Goal: Task Accomplishment & Management: Use online tool/utility

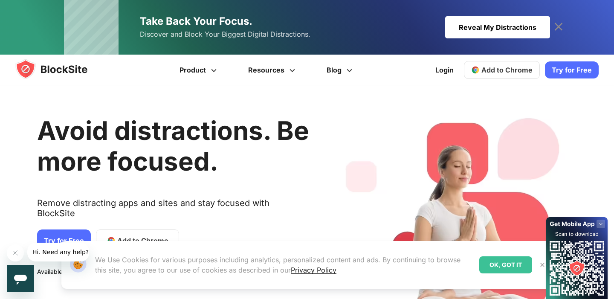
click at [495, 75] on link "Add to Chrome" at bounding box center [502, 70] width 76 height 18
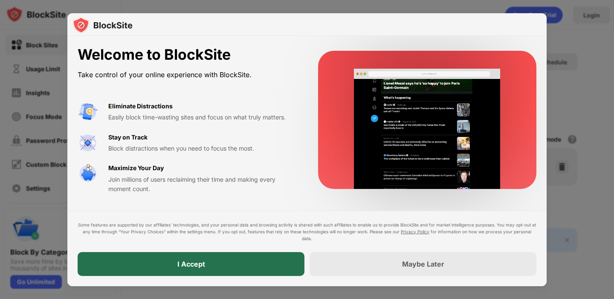
click at [186, 265] on div "I Accept" at bounding box center [191, 264] width 28 height 9
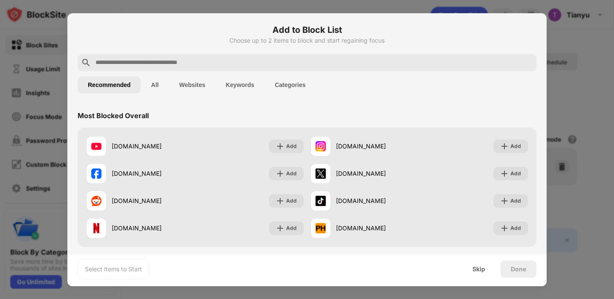
click at [295, 62] on input "text" at bounding box center [314, 63] width 438 height 10
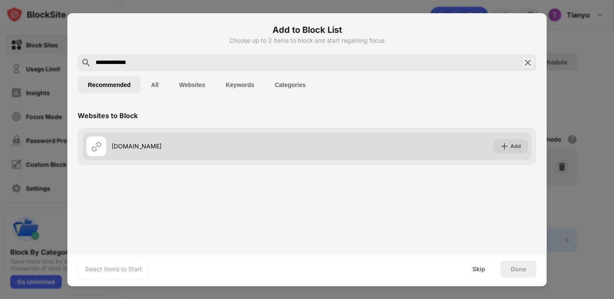
type input "**********"
click at [413, 133] on div "territorial.io Add" at bounding box center [307, 146] width 448 height 27
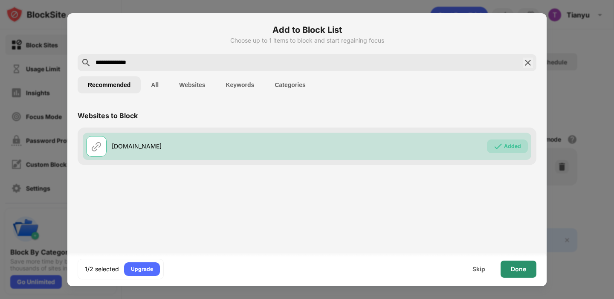
click at [517, 273] on div "Done" at bounding box center [518, 268] width 36 height 17
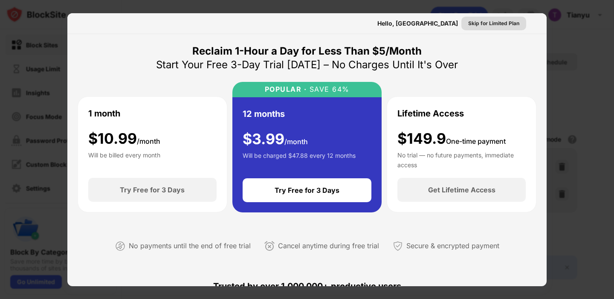
click at [511, 24] on div "Skip for Limited Plan" at bounding box center [493, 23] width 51 height 9
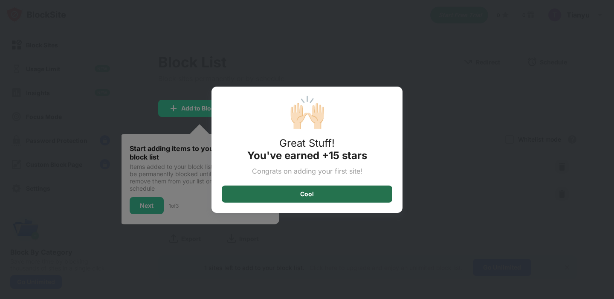
click at [299, 193] on div "Cool" at bounding box center [307, 193] width 171 height 17
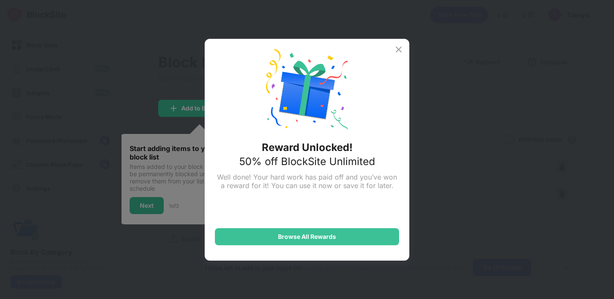
drag, startPoint x: 347, startPoint y: 236, endPoint x: 363, endPoint y: 29, distance: 206.9
click at [363, 29] on div "Reward Unlocked! 50% off BlockSite Unlimited Well done! Your hard work has paid…" at bounding box center [307, 149] width 614 height 299
click at [395, 55] on div "Reward Unlocked! 50% off BlockSite Unlimited Well done! Your hard work has paid…" at bounding box center [307, 150] width 205 height 222
click at [398, 47] on img at bounding box center [398, 49] width 10 height 10
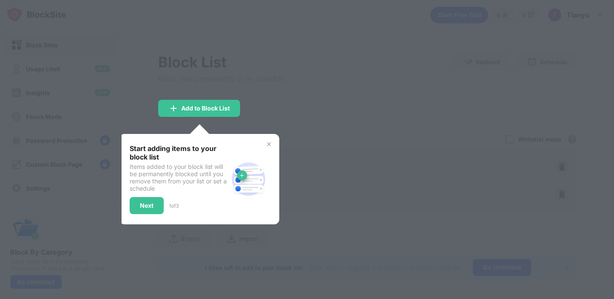
click at [271, 142] on img at bounding box center [269, 144] width 7 height 7
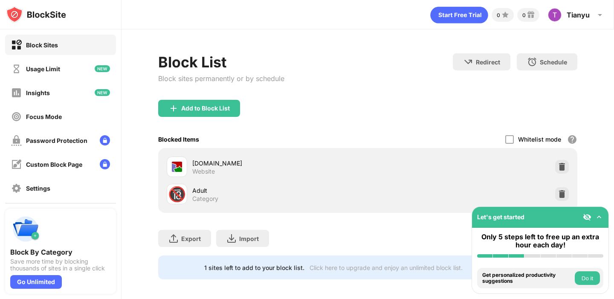
scroll to position [4, 0]
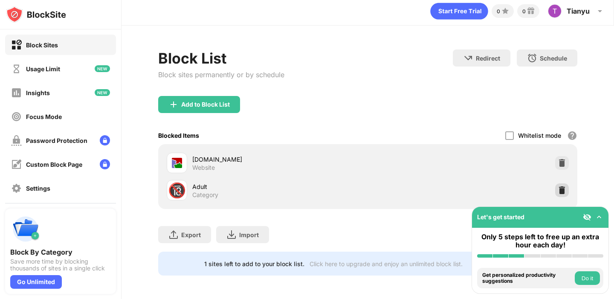
click at [561, 188] on img at bounding box center [562, 190] width 9 height 9
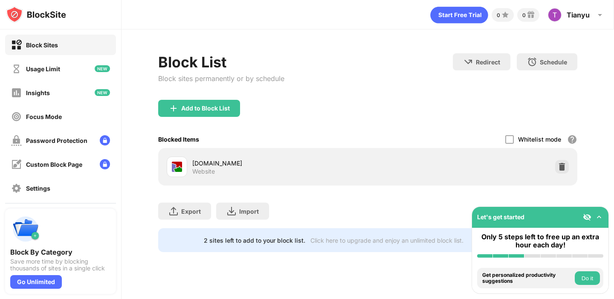
scroll to position [0, 0]
click at [603, 214] on div "Let's get started" at bounding box center [540, 217] width 136 height 21
click at [603, 215] on div "Let's get started" at bounding box center [540, 217] width 136 height 21
click at [599, 216] on img at bounding box center [599, 217] width 9 height 9
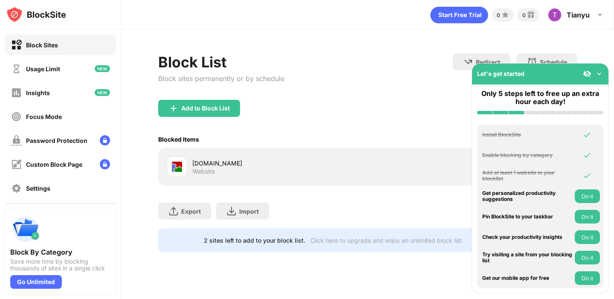
click at [584, 74] on img at bounding box center [587, 73] width 9 height 9
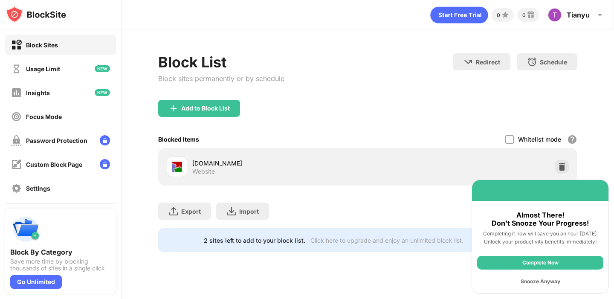
click at [504, 264] on div "Complete Now" at bounding box center [540, 263] width 126 height 14
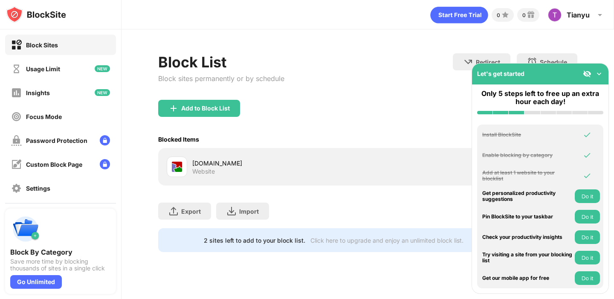
click at [599, 73] on img at bounding box center [599, 73] width 9 height 9
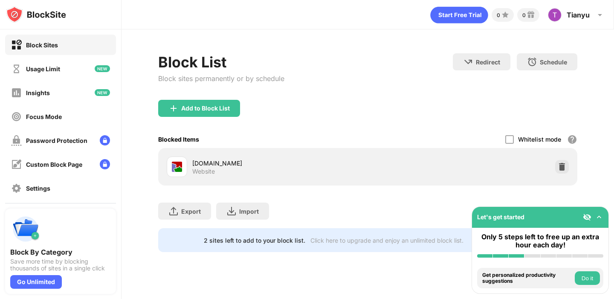
click at [587, 219] on img at bounding box center [587, 217] width 9 height 9
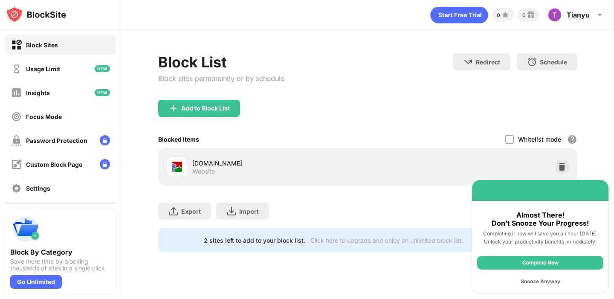
click at [548, 281] on div "Snooze Anyway" at bounding box center [540, 282] width 126 height 14
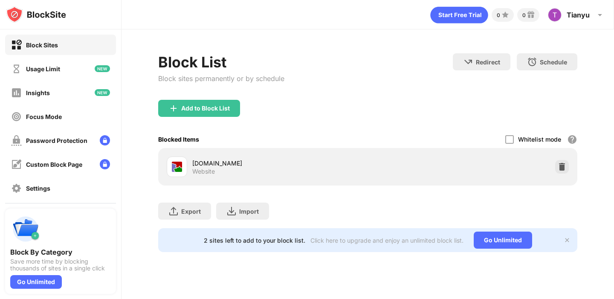
click at [447, 113] on div "Add to Block List" at bounding box center [367, 115] width 419 height 31
